Goal: Transaction & Acquisition: Purchase product/service

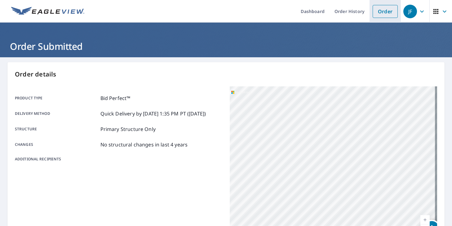
click at [386, 11] on link "Order" at bounding box center [384, 11] width 25 height 13
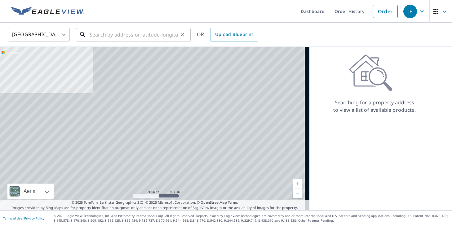
click at [140, 39] on input "text" at bounding box center [134, 34] width 88 height 17
paste input "[STREET_ADDRESS]"
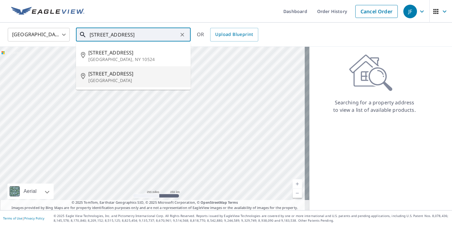
click at [129, 82] on p "[GEOGRAPHIC_DATA]" at bounding box center [136, 80] width 97 height 6
type input "[STREET_ADDRESS]"
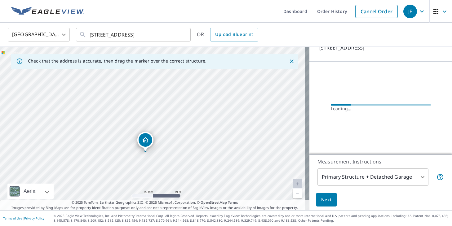
click at [376, 179] on body "JF JF Dashboard Order History Cancel Order JF [GEOGRAPHIC_DATA] [GEOGRAPHIC_DAT…" at bounding box center [226, 113] width 452 height 226
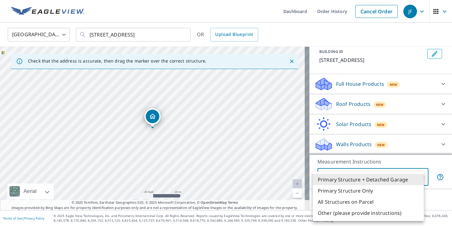
click at [372, 190] on li "Primary Structure Only" at bounding box center [368, 190] width 111 height 11
type input "2"
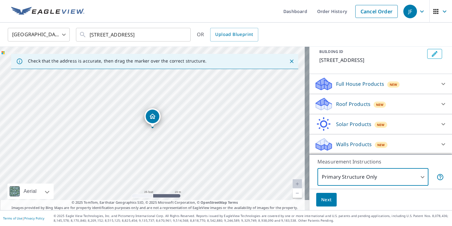
click at [349, 102] on p "Roof Products" at bounding box center [353, 103] width 34 height 7
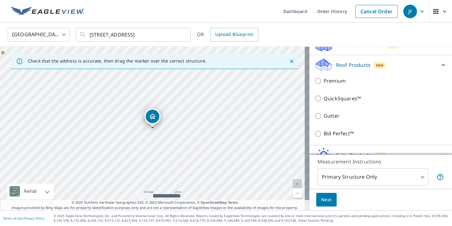
scroll to position [106, 0]
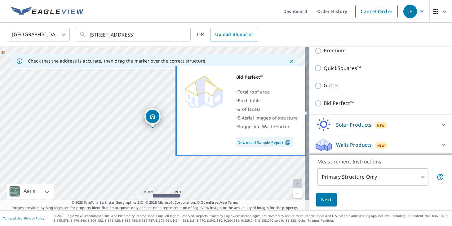
click at [340, 107] on p "Bid Perfect™" at bounding box center [338, 103] width 30 height 8
click at [323, 107] on input "Bid Perfect™" at bounding box center [318, 103] width 9 height 7
checkbox input "true"
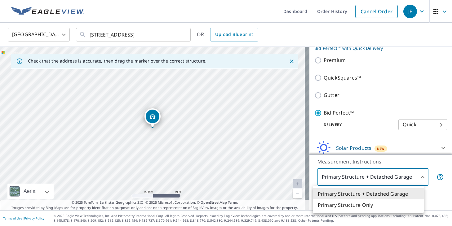
click at [337, 178] on body "JF JF Dashboard Order History Cancel Order JF [GEOGRAPHIC_DATA] [GEOGRAPHIC_DAT…" at bounding box center [226, 113] width 452 height 226
click at [343, 203] on li "Primary Structure Only" at bounding box center [368, 205] width 111 height 11
type input "2"
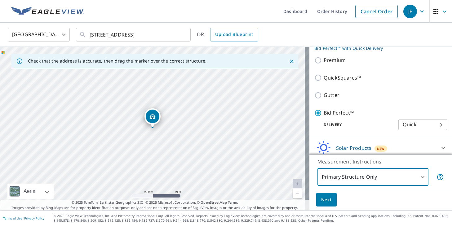
click at [322, 201] on span "Next" at bounding box center [326, 200] width 11 height 8
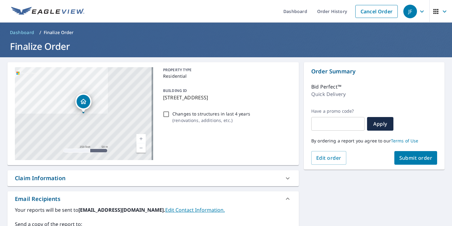
scroll to position [114, 0]
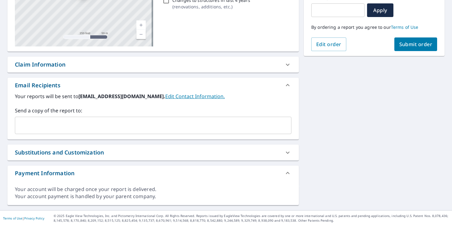
click at [408, 47] on span "Submit order" at bounding box center [415, 44] width 33 height 7
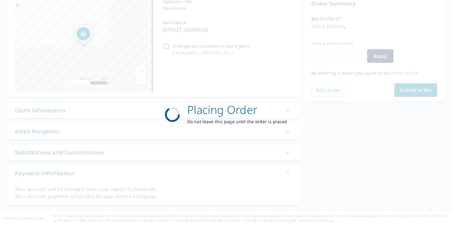
scroll to position [68, 0]
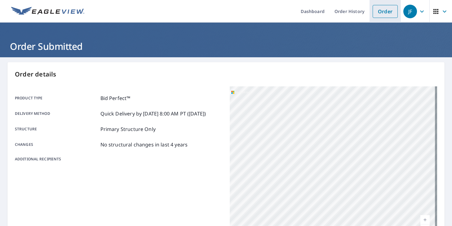
click at [372, 15] on link "Order" at bounding box center [384, 11] width 25 height 13
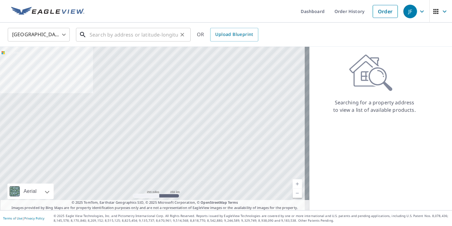
click at [144, 39] on input "text" at bounding box center [134, 34] width 88 height 17
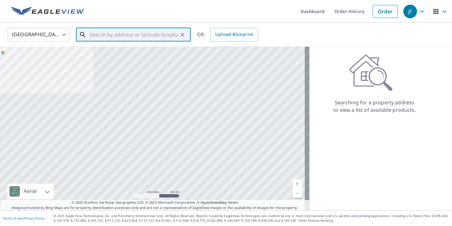
paste input "[STREET_ADDRESS]"
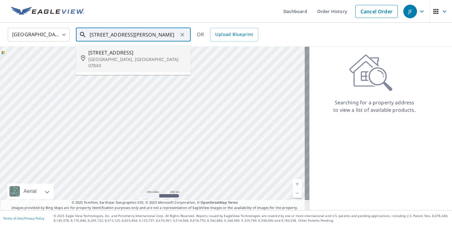
click at [138, 50] on span "[STREET_ADDRESS]" at bounding box center [136, 52] width 97 height 7
type input "[STREET_ADDRESS][PERSON_NAME]"
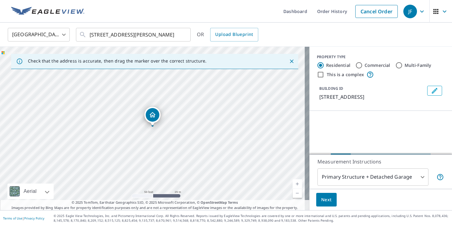
scroll to position [49, 0]
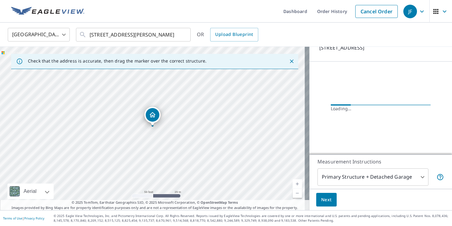
click at [331, 174] on body "JF JF Dashboard Order History Cancel Order JF [GEOGRAPHIC_DATA] [GEOGRAPHIC_DAT…" at bounding box center [226, 113] width 452 height 226
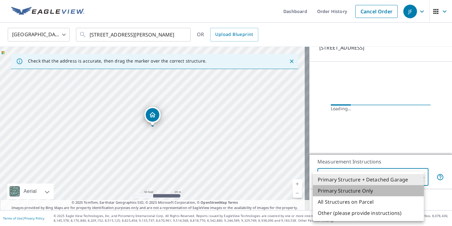
click at [337, 187] on li "Primary Structure Only" at bounding box center [368, 190] width 111 height 11
type input "2"
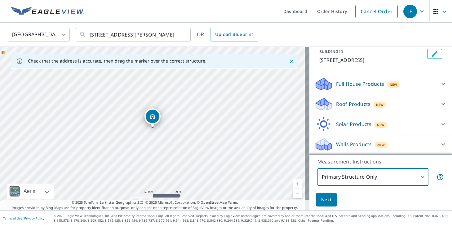
click at [337, 104] on p "Roof Products" at bounding box center [353, 103] width 34 height 7
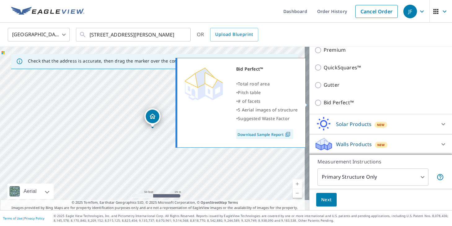
click at [330, 102] on p "Bid Perfect™" at bounding box center [338, 103] width 30 height 8
click at [323, 102] on input "Bid Perfect™" at bounding box center [318, 102] width 9 height 7
checkbox input "true"
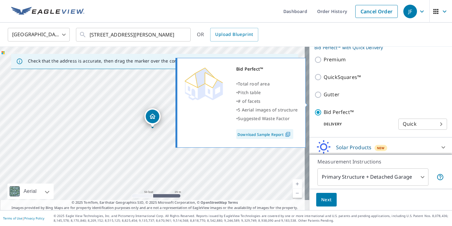
scroll to position [116, 0]
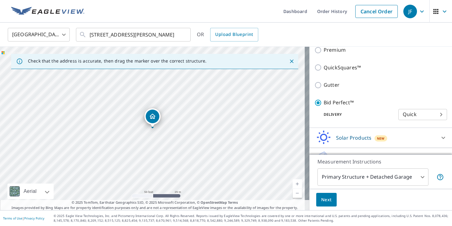
click at [337, 173] on body "JF JF Dashboard Order History Cancel Order JF [GEOGRAPHIC_DATA] [GEOGRAPHIC_DAT…" at bounding box center [226, 113] width 452 height 226
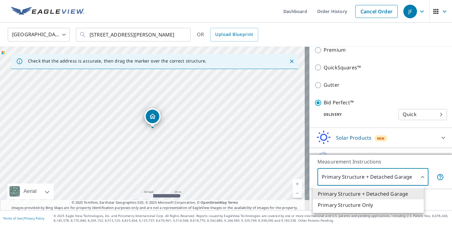
click at [339, 201] on li "Primary Structure Only" at bounding box center [368, 205] width 111 height 11
type input "2"
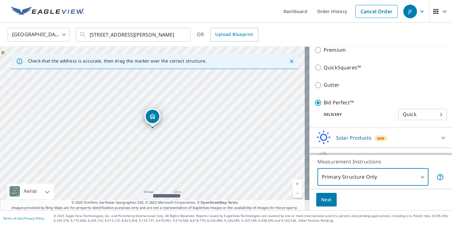
click at [328, 201] on button "Next" at bounding box center [326, 200] width 20 height 14
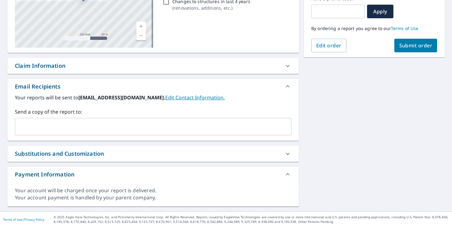
scroll to position [114, 0]
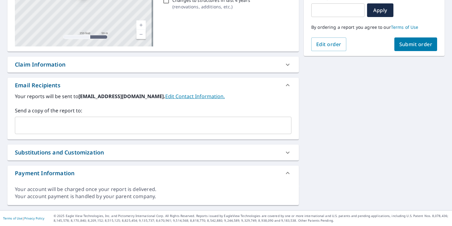
click at [408, 45] on span "Submit order" at bounding box center [415, 44] width 33 height 7
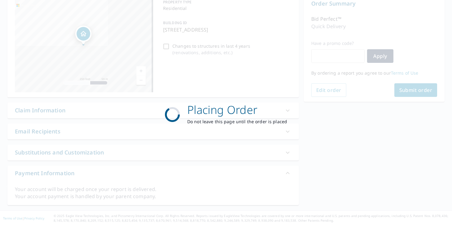
scroll to position [68, 0]
